Goal: Transaction & Acquisition: Purchase product/service

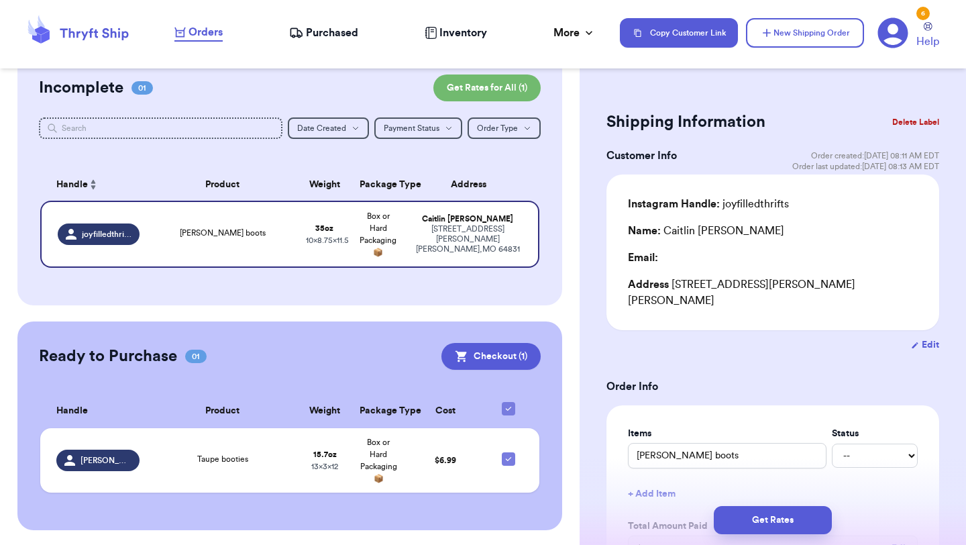
click at [476, 345] on button "Checkout ( 1 )" at bounding box center [490, 356] width 99 height 27
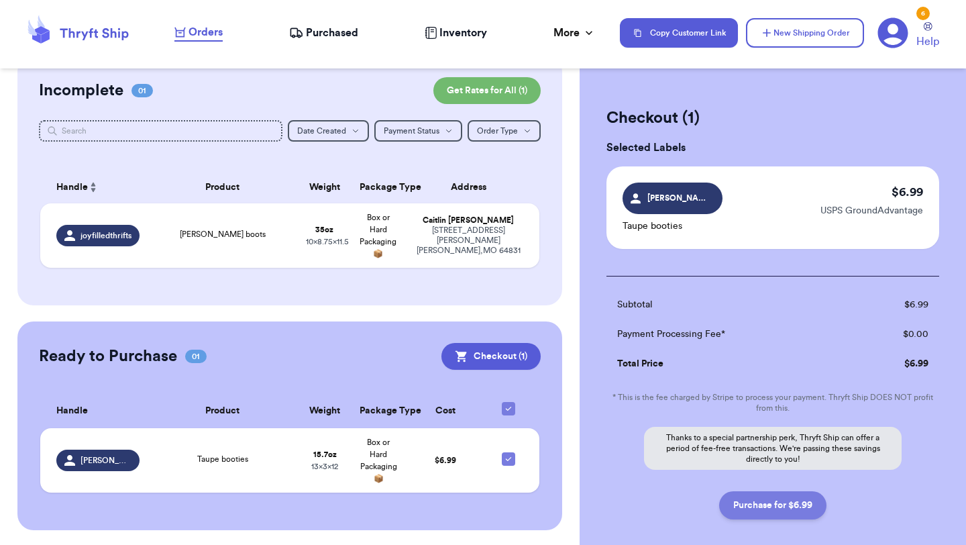
click at [743, 504] on button "Purchase for $6.99" at bounding box center [772, 505] width 107 height 28
checkbox input "false"
checkbox input "true"
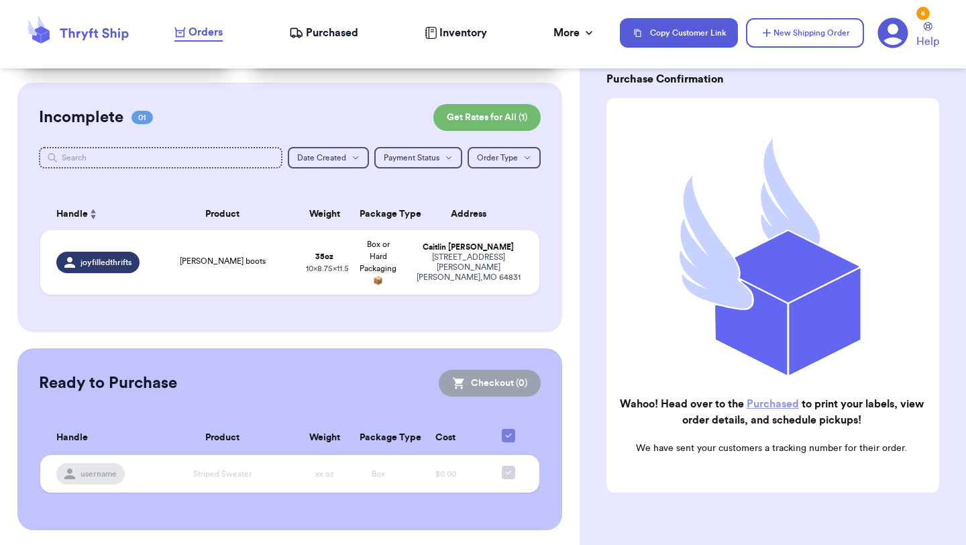
scroll to position [84, 0]
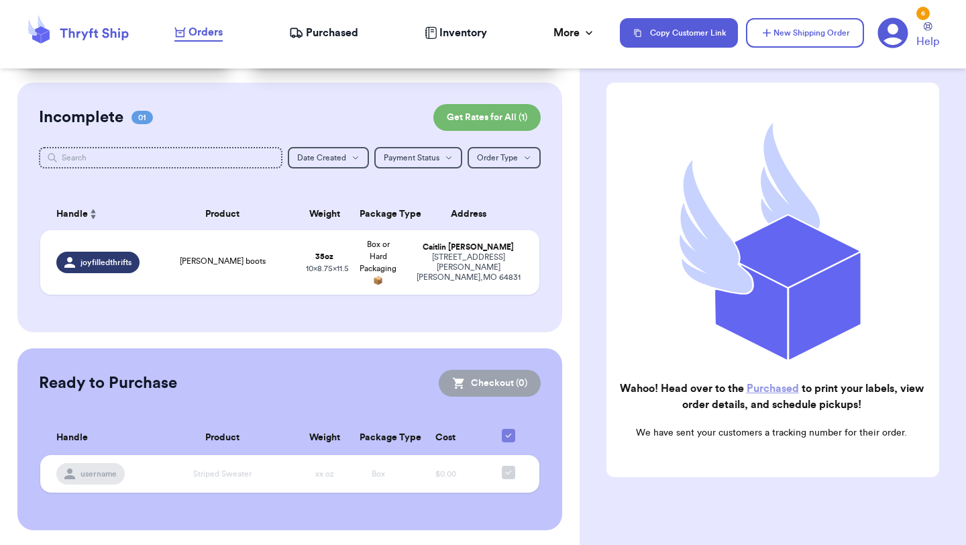
click at [337, 38] on span "Purchased" at bounding box center [332, 33] width 52 height 16
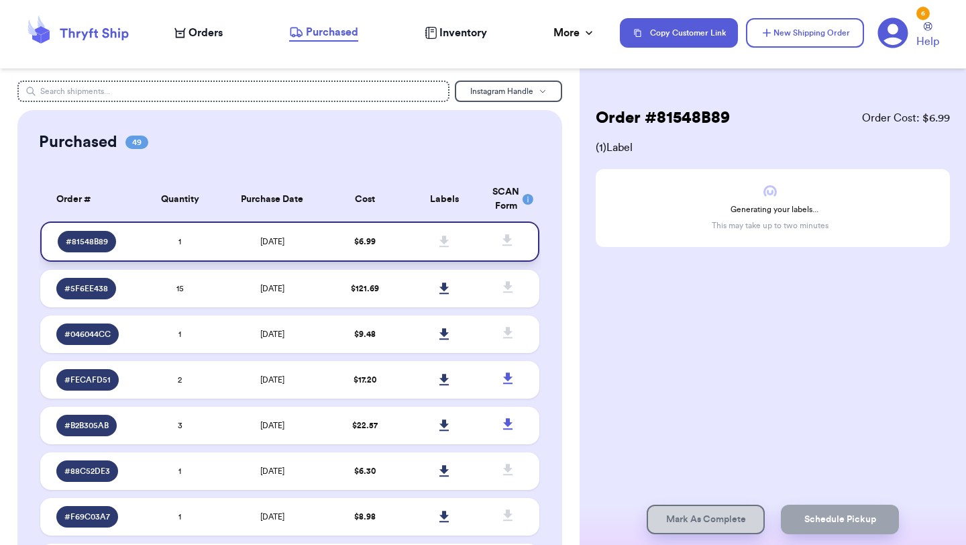
click at [445, 237] on icon at bounding box center [443, 240] width 9 height 11
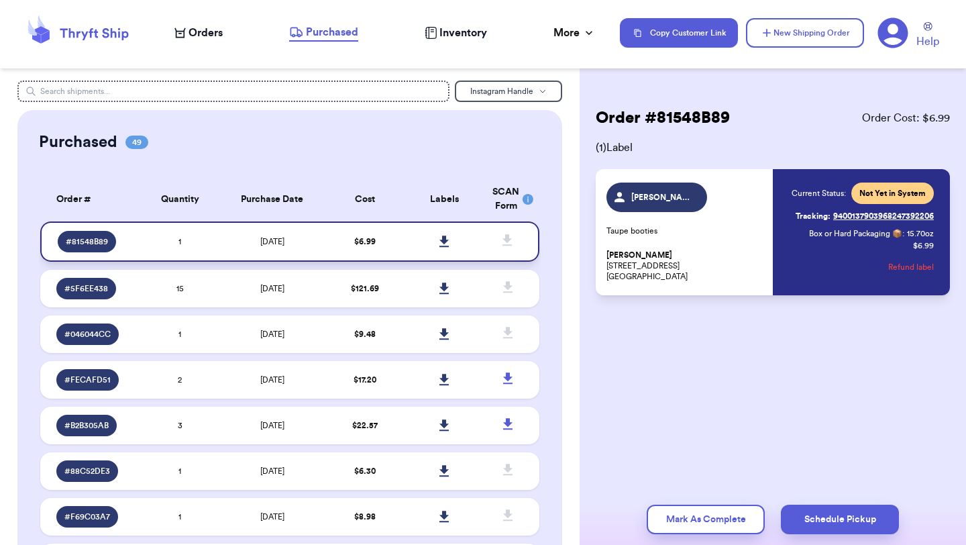
click at [442, 242] on icon at bounding box center [443, 240] width 9 height 11
